Goal: Task Accomplishment & Management: Complete application form

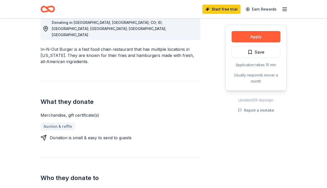
scroll to position [140, 0]
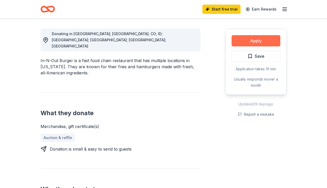
click at [242, 38] on button "Apply" at bounding box center [256, 40] width 49 height 11
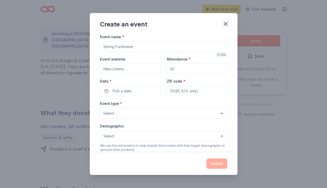
click at [192, 47] on input "Event name *" at bounding box center [163, 47] width 127 height 10
type input "Valentine Elementary Annual Fundraiser [DEMOGRAPHIC_DATA]"
drag, startPoint x: 195, startPoint y: 46, endPoint x: 104, endPoint y: 45, distance: 90.5
click at [104, 45] on input "Valentine Elementary Annual Fundraiser [DEMOGRAPHIC_DATA]" at bounding box center [163, 47] width 127 height 10
paste input "Valentine Elementary Annual Fundraiser [DEMOGRAPHIC_DATA]"
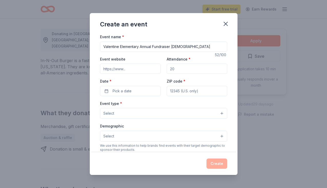
type input "Valentine Elementary Annual Fundraiser [DEMOGRAPHIC_DATA]"
click at [146, 71] on input "Event website" at bounding box center [130, 69] width 61 height 10
click at [138, 68] on input "Event website" at bounding box center [130, 69] width 61 height 10
paste input "https://www.valentineschool.org/"
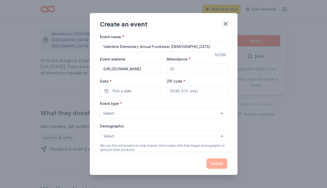
type input "https://www.valentineschool.org/"
click at [175, 70] on input "Attendance *" at bounding box center [197, 69] width 61 height 10
type input "250"
click at [141, 89] on button "Pick a date" at bounding box center [130, 91] width 61 height 10
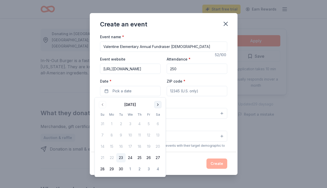
click at [156, 106] on button "Go to next month" at bounding box center [157, 104] width 7 height 7
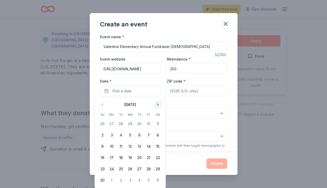
click at [156, 106] on button "Go to next month" at bounding box center [157, 104] width 7 height 7
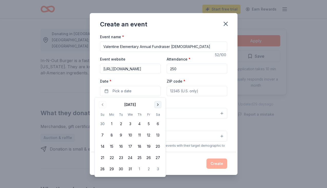
click at [156, 105] on button "Go to next month" at bounding box center [157, 104] width 7 height 7
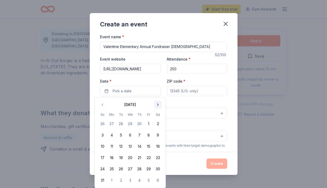
click at [156, 105] on button "Go to next month" at bounding box center [157, 104] width 7 height 7
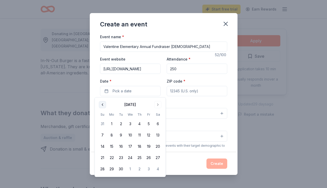
click at [103, 104] on button "Go to previous month" at bounding box center [102, 104] width 7 height 7
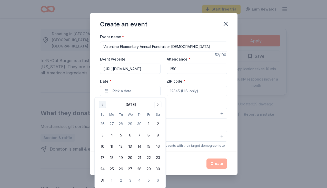
click at [103, 104] on button "Go to previous month" at bounding box center [102, 104] width 7 height 7
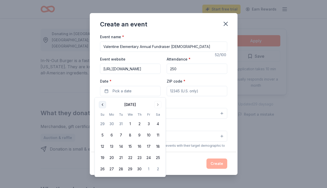
click at [103, 104] on button "Go to previous month" at bounding box center [102, 104] width 7 height 7
click at [158, 134] on button "14" at bounding box center [157, 135] width 9 height 9
click at [193, 93] on input "ZIP code *" at bounding box center [197, 91] width 61 height 10
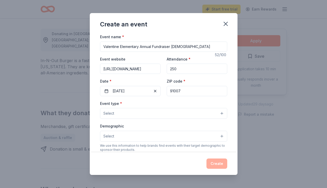
type input "91007"
click at [146, 114] on button "Select" at bounding box center [163, 113] width 127 height 11
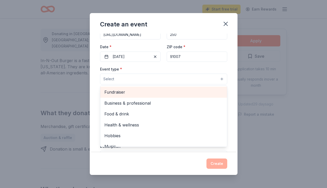
click at [142, 92] on span "Fundraiser" at bounding box center [163, 92] width 118 height 7
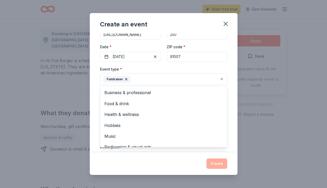
click at [232, 91] on div "Event name * Valentine Elementary Annual Fundraiser Parent Party 52 /100 Event …" at bounding box center [164, 93] width 148 height 119
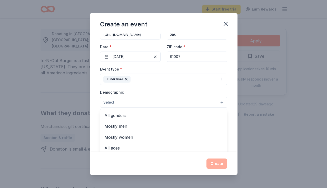
click at [208, 103] on button "Select" at bounding box center [163, 102] width 127 height 11
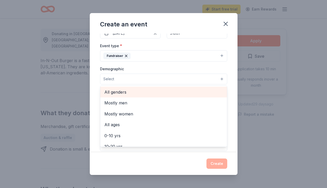
click at [205, 89] on span "All genders" at bounding box center [163, 92] width 118 height 7
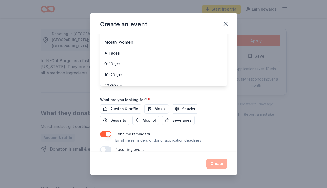
click at [231, 95] on div "Event name * Valentine Elementary Annual Fundraiser Parent Party 52 /100 Event …" at bounding box center [164, 93] width 148 height 119
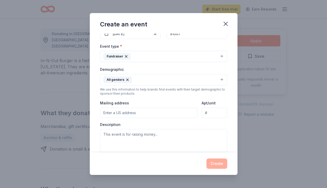
scroll to position [57, 0]
click at [182, 115] on input "Mailing address" at bounding box center [149, 113] width 98 height 10
type input "1316 San Marino Avenue, San Marino, CA, 91108"
click at [170, 139] on textarea at bounding box center [163, 141] width 127 height 23
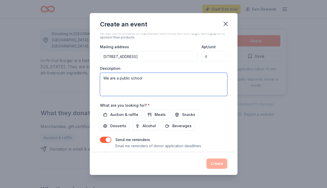
scroll to position [114, 0]
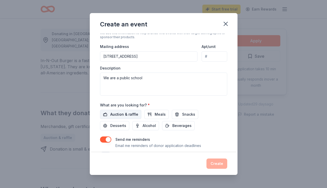
click at [127, 113] on span "Auction & raffle" at bounding box center [124, 114] width 28 height 6
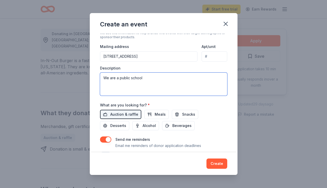
click at [150, 79] on textarea "We are a public school" at bounding box center [163, 84] width 127 height 23
click at [218, 77] on textarea "We are a public school looking for items to raffle off for our annual fundraise…" at bounding box center [163, 84] width 127 height 23
click at [114, 83] on textarea "We are a public school looking for items to raffle off for our annual PTA organ…" at bounding box center [163, 84] width 127 height 23
click at [114, 84] on textarea "We are a public school looking for items to raffle off for our annual PTA organ…" at bounding box center [163, 84] width 127 height 23
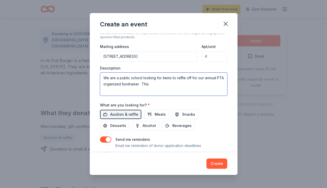
click at [145, 85] on textarea "We are a public school looking for items to raffle off for our annual PTA organ…" at bounding box center [163, 84] width 127 height 23
click at [152, 85] on textarea "We are a public school looking for items to raffle off for our annual PTA organ…" at bounding box center [163, 84] width 127 height 23
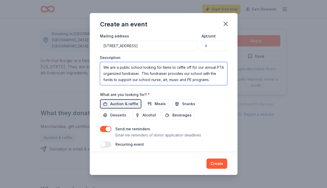
scroll to position [127, 0]
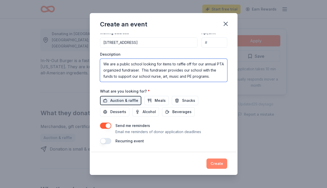
type textarea "We are a public school looking for items to raffle off for our annual PTA organ…"
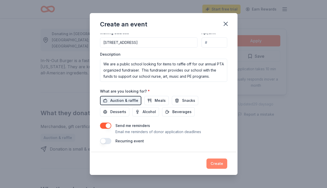
click at [213, 163] on button "Create" at bounding box center [216, 163] width 21 height 10
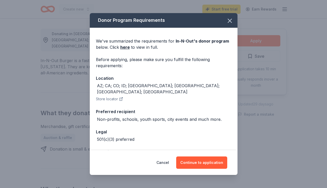
scroll to position [6, 0]
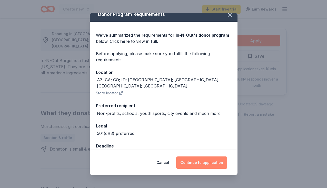
click at [197, 164] on button "Continue to application" at bounding box center [201, 162] width 51 height 12
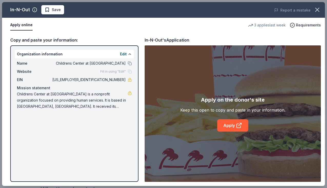
click at [124, 53] on div "In-N-Out Save Report a mistake Apply online 3 applies last week Requirements Co…" at bounding box center [163, 94] width 323 height 184
click at [123, 54] on div "In-N-Out Save Report a mistake Apply online 3 applies last week Requirements Co…" at bounding box center [163, 94] width 323 height 184
click at [120, 63] on div "In-N-Out Save Report a mistake Apply online 3 applies last week Requirements Co…" at bounding box center [163, 94] width 323 height 184
click at [128, 63] on div "In-N-Out Save Report a mistake Apply online 3 applies last week Requirements Co…" at bounding box center [163, 94] width 323 height 184
click at [129, 54] on div "In-N-Out Save Report a mistake Apply online 3 applies last week Requirements Co…" at bounding box center [163, 94] width 323 height 184
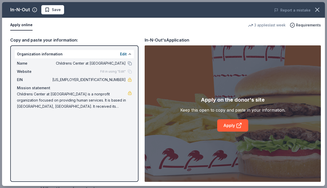
click at [72, 53] on div "In-N-Out Save Report a mistake Apply online 3 applies last week Requirements Co…" at bounding box center [163, 94] width 323 height 184
click at [78, 99] on div "In-N-Out Save Report a mistake Apply online 3 applies last week Requirements Co…" at bounding box center [163, 94] width 323 height 184
drag, startPoint x: 79, startPoint y: 106, endPoint x: 69, endPoint y: 105, distance: 10.1
click at [69, 105] on div "In-N-Out Save Report a mistake Apply online 3 applies last week Requirements Co…" at bounding box center [163, 94] width 323 height 184
click at [108, 78] on div "In-N-Out Save Report a mistake Apply online 3 applies last week Requirements Co…" at bounding box center [163, 94] width 323 height 184
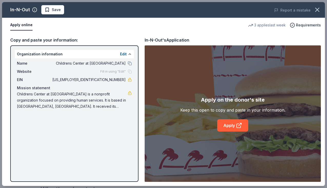
click at [130, 63] on div "In-N-Out Save Report a mistake Apply online 3 applies last week Requirements Co…" at bounding box center [163, 94] width 323 height 184
click at [128, 54] on div "In-N-Out Save Report a mistake Apply online 3 applies last week Requirements Co…" at bounding box center [163, 94] width 323 height 184
click at [122, 54] on div "In-N-Out Save Report a mistake Apply online 3 applies last week Requirements Co…" at bounding box center [163, 94] width 323 height 184
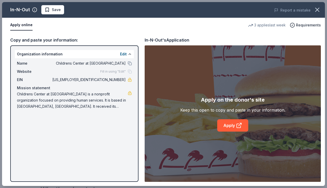
click at [28, 52] on div "In-N-Out Save Report a mistake Apply online 3 applies last week Requirements Co…" at bounding box center [163, 94] width 323 height 184
click at [315, 11] on icon "button" at bounding box center [317, 9] width 7 height 7
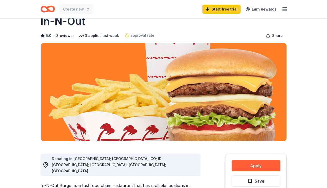
scroll to position [0, 0]
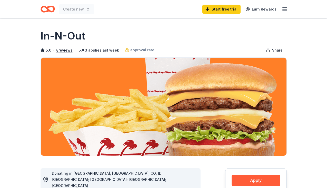
click at [286, 8] on icon "button" at bounding box center [285, 9] width 6 height 6
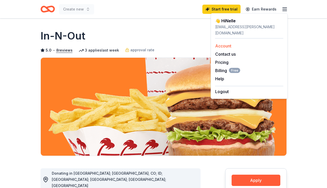
click at [231, 43] on link "Account" at bounding box center [223, 45] width 16 height 5
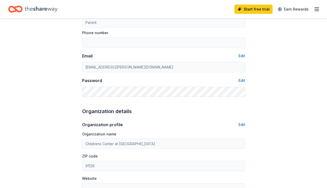
scroll to position [145, 0]
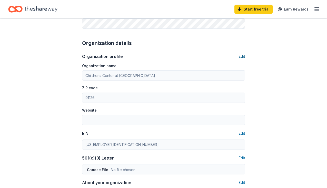
click at [244, 57] on button "Edit" at bounding box center [241, 56] width 7 height 6
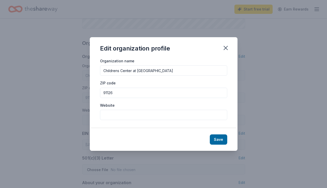
drag, startPoint x: 158, startPoint y: 71, endPoint x: 81, endPoint y: 71, distance: 76.9
click at [81, 71] on div "Edit organization profile Organization name Childrens Center at Caltech ZIP cod…" at bounding box center [163, 94] width 327 height 188
type input "V"
type input "W. L. Valentine Elementary School"
click at [158, 95] on input "91126" at bounding box center [163, 93] width 127 height 10
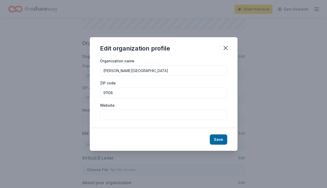
type input "91108"
click at [118, 117] on input "Website" at bounding box center [163, 115] width 127 height 10
paste input "https://www.valentineschool.org/"
type input "https://www.valentineschool.org/"
click at [218, 138] on button "Save" at bounding box center [218, 139] width 17 height 10
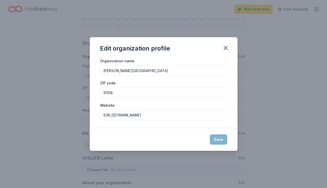
click at [223, 140] on div "Save" at bounding box center [164, 139] width 148 height 23
click at [225, 50] on icon "button" at bounding box center [225, 47] width 7 height 7
type input "W. L. Valentine Elementary School"
type input "91108"
type input "https://www.valentineschool.org/"
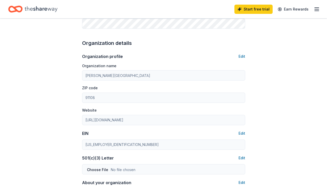
scroll to position [165, 0]
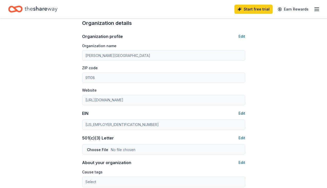
click at [242, 113] on button "Edit" at bounding box center [241, 113] width 7 height 6
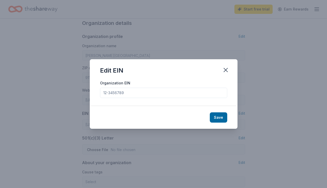
drag, startPoint x: 133, startPoint y: 93, endPoint x: 95, endPoint y: 91, distance: 37.5
click at [95, 91] on div "Organization EIN" at bounding box center [164, 93] width 148 height 26
paste input "95-6206468"
type input "95-6206468"
click at [221, 118] on button "Save" at bounding box center [218, 117] width 17 height 10
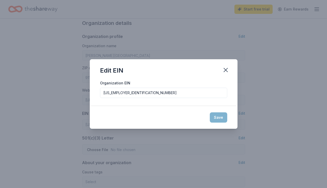
type input "95-6206468"
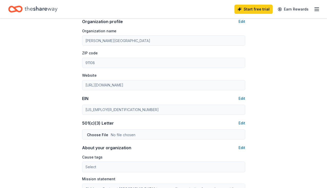
scroll to position [183, 0]
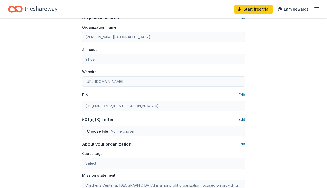
click at [242, 119] on button "Edit" at bounding box center [241, 119] width 7 height 6
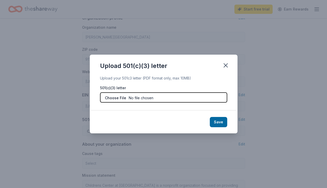
click at [144, 97] on input "file" at bounding box center [163, 97] width 127 height 10
type input "C:\fakepath\Valentine Elementary Auction form 2026.pdf.pdf"
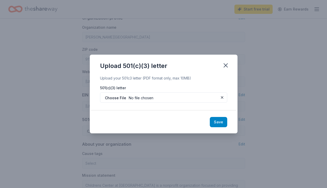
click at [218, 121] on button "Save" at bounding box center [218, 122] width 17 height 10
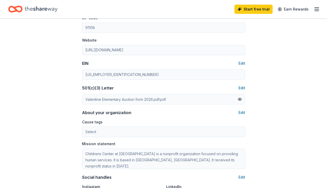
scroll to position [247, 0]
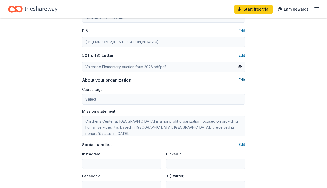
click at [243, 80] on button "Edit" at bounding box center [241, 80] width 7 height 6
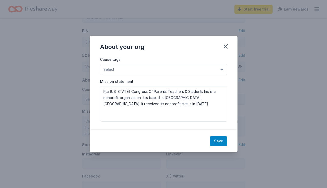
click at [216, 141] on button "Save" at bounding box center [218, 141] width 17 height 10
click at [222, 69] on button "Select" at bounding box center [163, 69] width 127 height 11
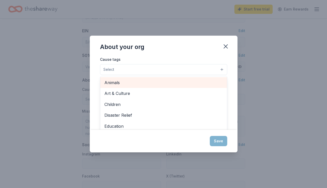
scroll to position [2, 0]
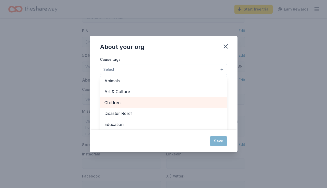
click at [173, 101] on span "Children" at bounding box center [163, 102] width 118 height 7
type textarea "Pta California Congress Of Parents Teachers & Students Inc is a nonprofit organ…"
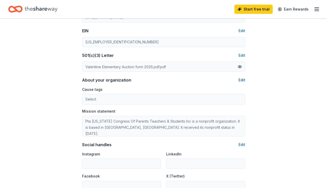
click at [243, 80] on button "Edit" at bounding box center [241, 80] width 7 height 6
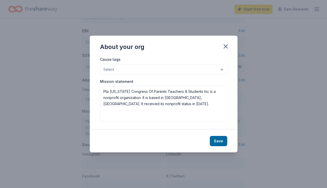
click at [221, 68] on button "Select" at bounding box center [163, 69] width 127 height 11
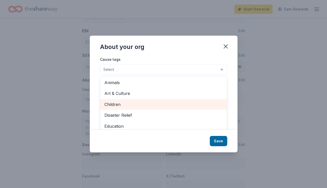
click at [130, 106] on span "Children" at bounding box center [163, 104] width 118 height 7
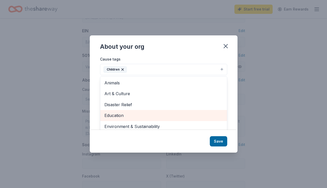
click at [176, 117] on span "Education" at bounding box center [163, 115] width 118 height 7
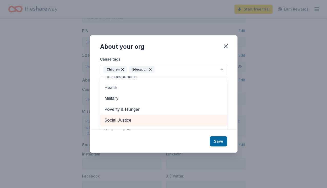
scroll to position [8, 0]
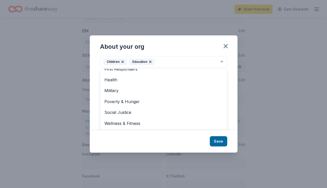
click at [222, 141] on div "About your org Cause tags Children Education Animals Art & Culture Disaster Rel…" at bounding box center [164, 93] width 148 height 117
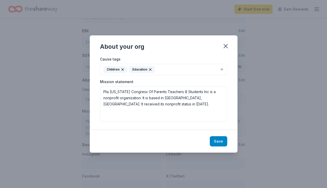
click at [218, 140] on button "Save" at bounding box center [218, 141] width 17 height 10
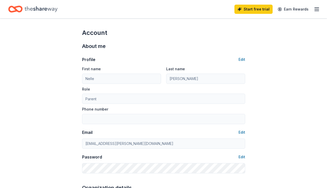
click at [315, 9] on line "button" at bounding box center [317, 9] width 4 height 0
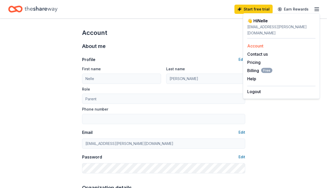
click at [265, 43] on div "Account" at bounding box center [281, 46] width 68 height 6
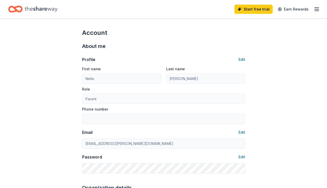
click at [40, 8] on icon "Home" at bounding box center [41, 9] width 33 height 6
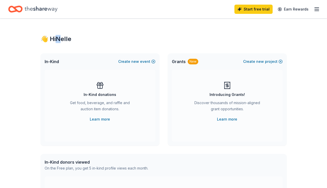
click at [58, 40] on div "👋 Hi Nelle" at bounding box center [164, 39] width 246 height 8
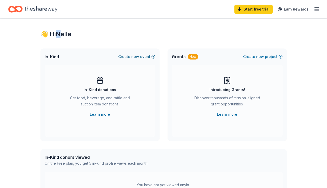
click at [141, 57] on button "Create new event" at bounding box center [136, 57] width 37 height 6
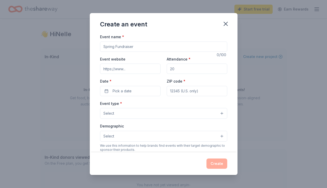
click at [144, 48] on input "Event name *" at bounding box center [163, 47] width 127 height 10
type input "V"
type input "W. L. Valentine Elementary Annual Fundraiser Parent Party"
click at [117, 66] on input "Event website" at bounding box center [130, 69] width 61 height 10
type input "https://www.valentineschool.org/"
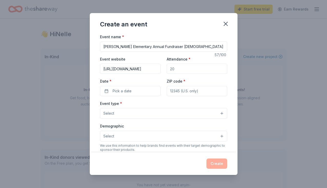
click at [171, 68] on input "Attendance *" at bounding box center [197, 69] width 61 height 10
type input "250"
click at [137, 91] on button "Pick a date" at bounding box center [130, 91] width 61 height 10
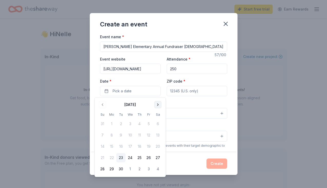
click at [158, 104] on button "Go to next month" at bounding box center [157, 104] width 7 height 7
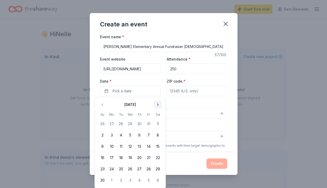
click at [158, 104] on button "Go to next month" at bounding box center [157, 104] width 7 height 7
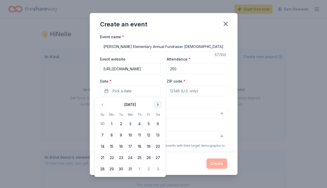
click at [158, 104] on button "Go to next month" at bounding box center [157, 104] width 7 height 7
click at [158, 135] on button "14" at bounding box center [157, 135] width 9 height 9
click at [187, 94] on input "ZIP code *" at bounding box center [197, 91] width 61 height 10
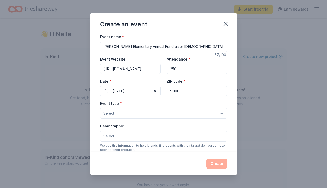
type input "91108"
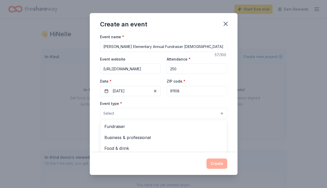
click at [153, 113] on button "Select" at bounding box center [163, 113] width 127 height 11
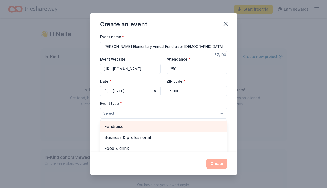
click at [142, 127] on span "Fundraiser" at bounding box center [163, 126] width 118 height 7
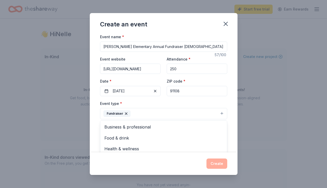
click at [230, 98] on div "Event name * W. L. Valentine Elementary Annual Fundraiser Parent Party 57 /100 …" at bounding box center [164, 93] width 148 height 119
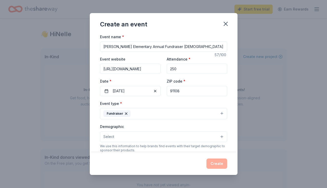
scroll to position [18, 0]
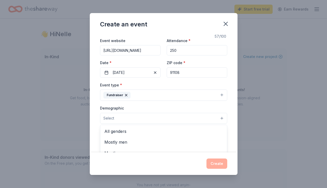
click at [217, 119] on button "Select" at bounding box center [163, 118] width 127 height 11
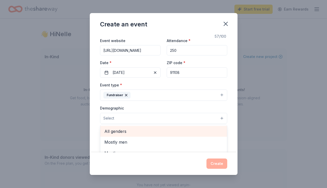
click at [191, 130] on span "All genders" at bounding box center [163, 131] width 118 height 7
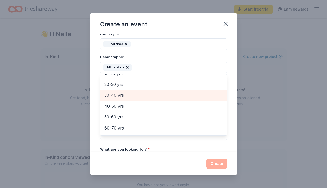
scroll to position [47, 0]
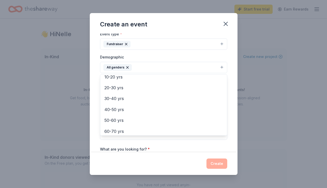
click at [231, 101] on div "Event name * W. L. Valentine Elementary Annual Fundraiser Parent Party 57 /100 …" at bounding box center [164, 93] width 148 height 119
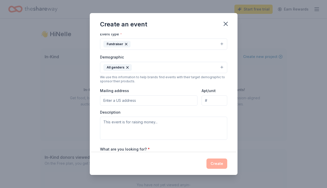
click at [166, 100] on input "Mailing address" at bounding box center [149, 100] width 98 height 10
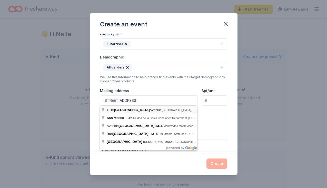
type input "1316 San Marino Avenue, San Marino, CA, 91108"
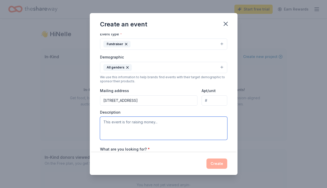
click at [181, 119] on textarea at bounding box center [163, 128] width 127 height 23
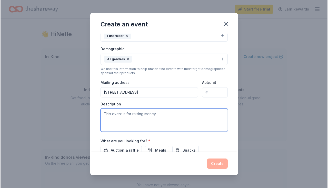
scroll to position [80, 0]
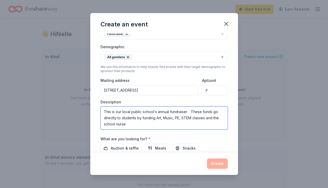
type textarea "This is our local public school's annual fundraiser. These funds go directly to…"
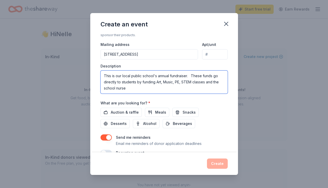
scroll to position [127, 0]
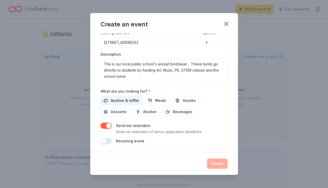
click at [123, 99] on span "Auction & raffle" at bounding box center [125, 100] width 28 height 6
click at [219, 160] on button "Create" at bounding box center [217, 163] width 21 height 10
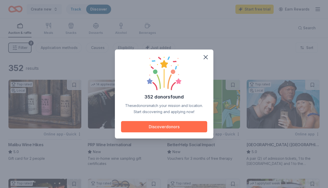
click at [184, 126] on button "Discover donors" at bounding box center [164, 126] width 86 height 11
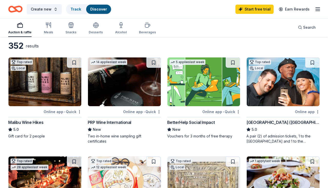
scroll to position [26, 0]
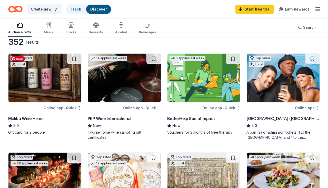
click at [73, 67] on img at bounding box center [44, 78] width 73 height 49
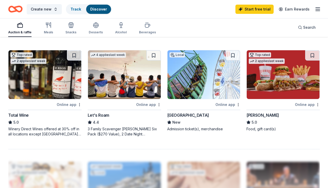
scroll to position [419, 0]
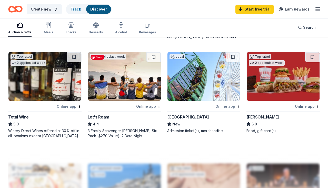
click at [131, 75] on img at bounding box center [124, 76] width 73 height 49
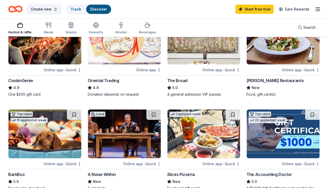
scroll to position [183, 0]
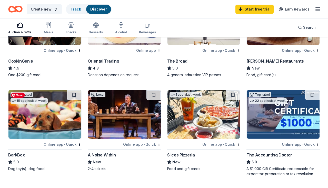
click at [58, 102] on img at bounding box center [44, 114] width 73 height 49
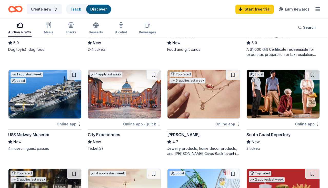
scroll to position [315, 0]
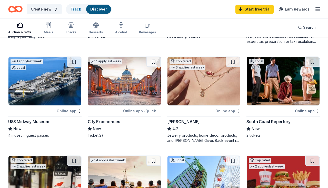
click at [196, 77] on img at bounding box center [203, 81] width 73 height 49
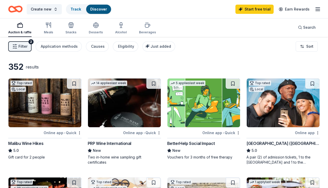
scroll to position [0, 0]
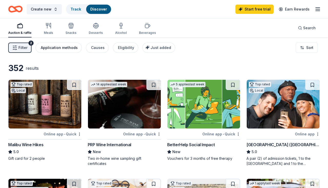
click at [60, 47] on div "Application methods" at bounding box center [59, 48] width 37 height 6
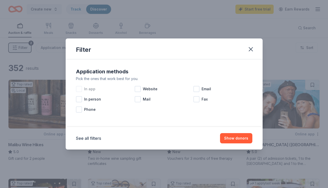
click at [81, 87] on div at bounding box center [79, 89] width 6 height 6
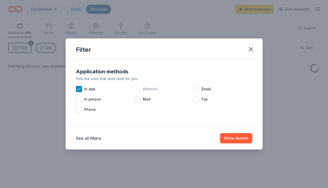
click at [141, 87] on div "Website" at bounding box center [164, 89] width 59 height 10
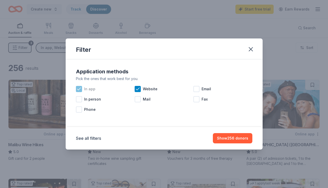
click at [79, 89] on icon at bounding box center [78, 88] width 5 height 5
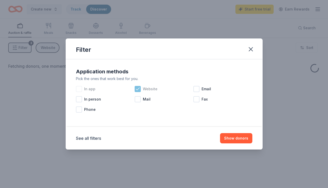
click at [136, 88] on icon at bounding box center [137, 88] width 5 height 5
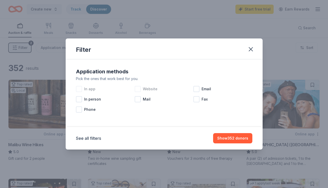
click at [136, 88] on div at bounding box center [138, 89] width 6 height 6
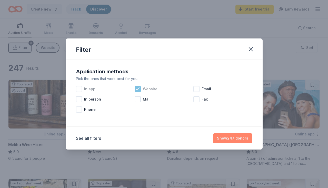
click at [224, 139] on button "Show 247 donors" at bounding box center [232, 138] width 39 height 10
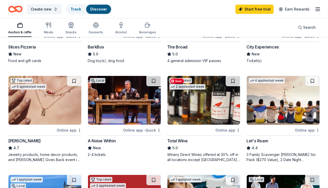
scroll to position [178, 0]
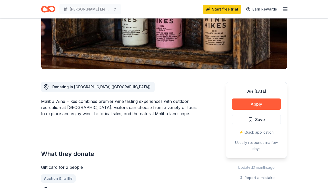
scroll to position [88, 0]
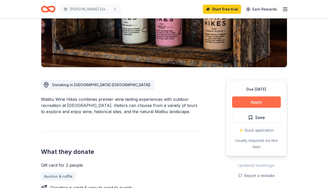
click at [257, 100] on button "Apply" at bounding box center [256, 101] width 49 height 11
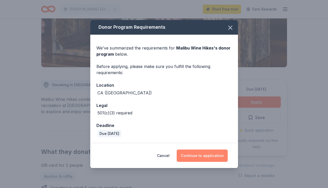
click at [206, 157] on button "Continue to application" at bounding box center [202, 156] width 51 height 12
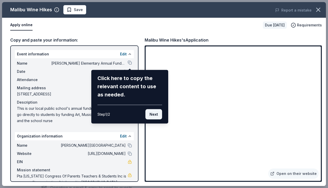
click at [155, 112] on button "Next" at bounding box center [153, 114] width 17 height 10
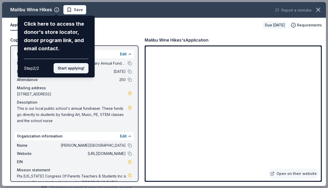
click at [79, 67] on button "Start applying!" at bounding box center [71, 68] width 35 height 10
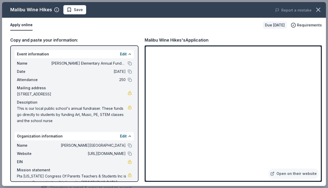
click at [176, 126] on div "Malibu Wine Hikes Save Report a mistake Apply online Due in 142 days Requiremen…" at bounding box center [164, 94] width 324 height 184
click at [171, 125] on div "Malibu Wine Hikes Save Report a mistake Apply online Due in 142 days Requiremen…" at bounding box center [164, 94] width 324 height 184
click at [123, 103] on div "Malibu Wine Hikes Save Report a mistake Apply online Due in 142 days Requiremen…" at bounding box center [164, 94] width 324 height 184
click at [200, 124] on div "Malibu Wine Hikes Save Report a mistake Apply online Due in 142 days Requiremen…" at bounding box center [164, 94] width 324 height 184
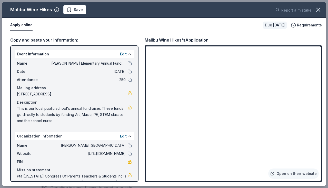
click at [179, 126] on div "Malibu Wine Hikes Save Report a mistake Apply online Due in 142 days Requiremen…" at bounding box center [164, 94] width 324 height 184
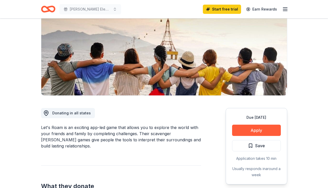
scroll to position [101, 0]
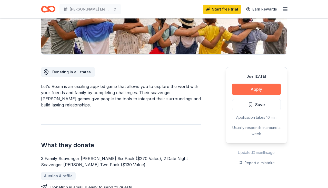
click at [250, 89] on button "Apply" at bounding box center [256, 89] width 49 height 11
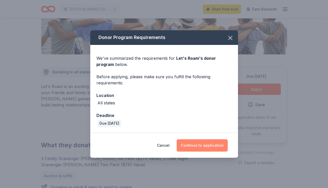
click at [196, 143] on button "Continue to application" at bounding box center [202, 145] width 51 height 12
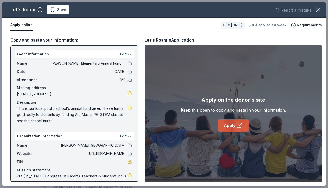
click at [233, 126] on link "Apply" at bounding box center [233, 125] width 31 height 12
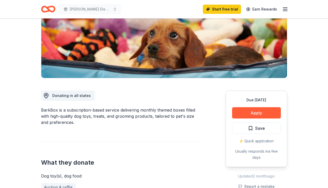
scroll to position [125, 0]
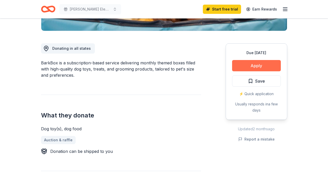
click at [245, 67] on button "Apply" at bounding box center [256, 65] width 49 height 11
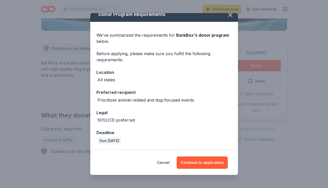
scroll to position [5, 0]
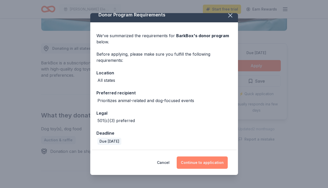
click at [205, 162] on button "Continue to application" at bounding box center [202, 162] width 51 height 12
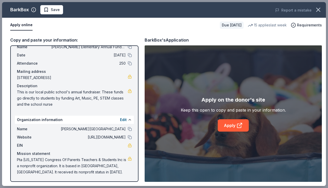
scroll to position [0, 0]
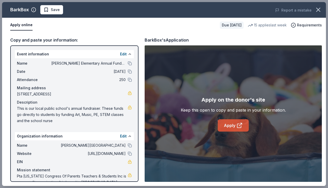
click at [235, 126] on link "Apply" at bounding box center [233, 125] width 31 height 12
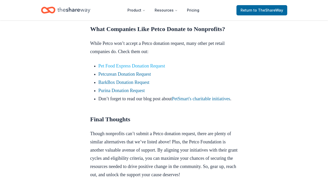
scroll to position [479, 0]
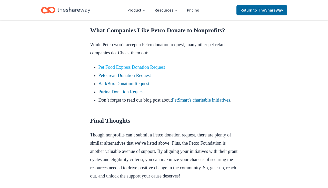
click at [151, 70] on link "Pet Food Express Donation Request" at bounding box center [131, 67] width 67 height 5
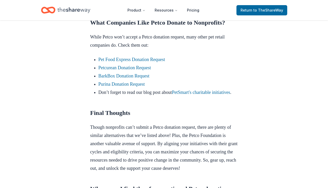
scroll to position [489, 0]
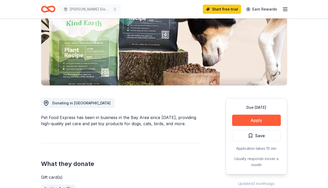
scroll to position [70, 0]
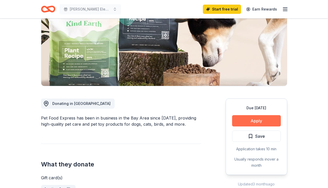
click at [240, 120] on button "Apply" at bounding box center [256, 120] width 49 height 11
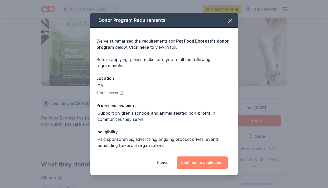
click at [199, 161] on button "Continue to application" at bounding box center [202, 162] width 51 height 12
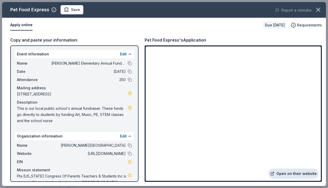
click at [288, 174] on link "Open on their website" at bounding box center [293, 173] width 51 height 10
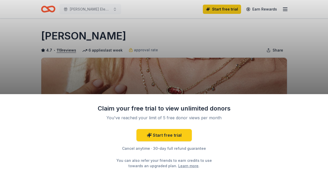
scroll to position [22, 0]
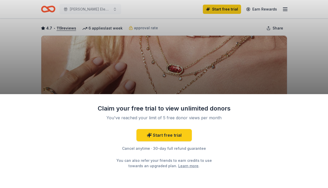
click at [200, 76] on div "Claim your free trial to view unlimited donors You've reached your limit of 5 f…" at bounding box center [164, 94] width 328 height 188
click at [179, 165] on link "Learn more" at bounding box center [188, 165] width 20 height 5
click at [191, 76] on div "Claim your free trial to view unlimited donors You've reached your limit of 5 f…" at bounding box center [164, 94] width 328 height 188
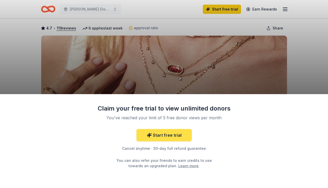
click at [170, 135] on link "Start free trial" at bounding box center [163, 135] width 55 height 12
click at [170, 136] on link "Start free trial" at bounding box center [163, 135] width 55 height 12
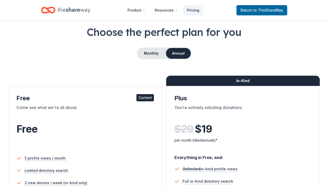
scroll to position [40, 0]
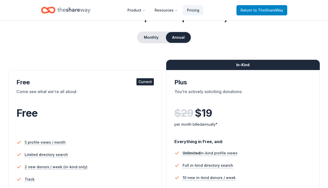
click at [258, 10] on span "to TheShareWay" at bounding box center [268, 10] width 30 height 4
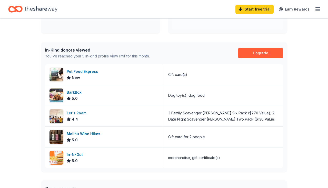
scroll to position [111, 0]
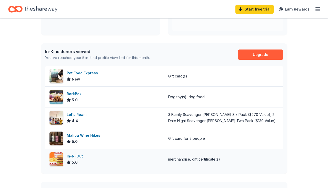
click at [117, 158] on div "In-N-Out 5.0" at bounding box center [104, 159] width 119 height 21
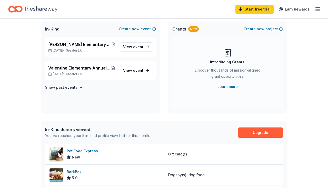
scroll to position [0, 0]
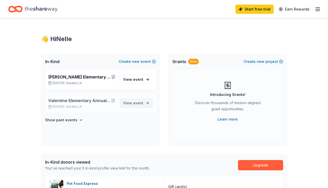
click at [125, 102] on span "View event" at bounding box center [133, 103] width 20 height 6
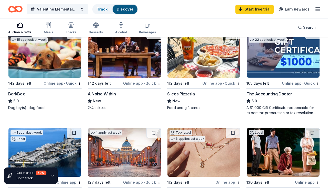
scroll to position [287, 0]
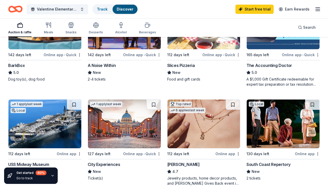
click at [188, 125] on img at bounding box center [203, 123] width 73 height 49
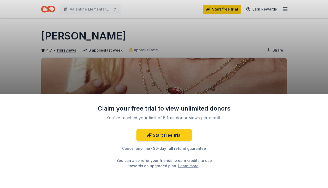
drag, startPoint x: 107, startPoint y: 35, endPoint x: 75, endPoint y: 35, distance: 32.6
click at [75, 35] on div "Claim your free trial to view unlimited donors You've reached your limit of 5 f…" at bounding box center [164, 94] width 328 height 188
